Goal: Check status: Check status

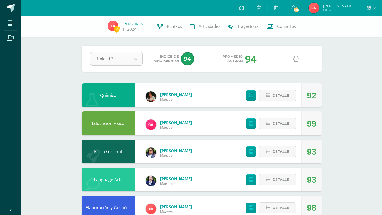
click at [115, 58] on body "Mis cursos Archivos Cerrar panel Ciencias Sociales Cuarto Bachillerato Secundar…" at bounding box center [191, 199] width 382 height 399
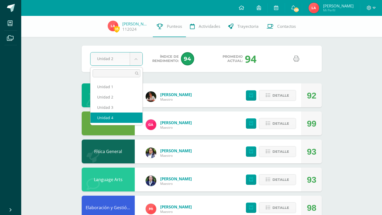
select select "Unidad 4"
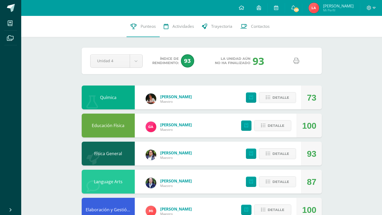
click at [296, 61] on icon at bounding box center [296, 61] width 6 height 6
